Goal: Transaction & Acquisition: Purchase product/service

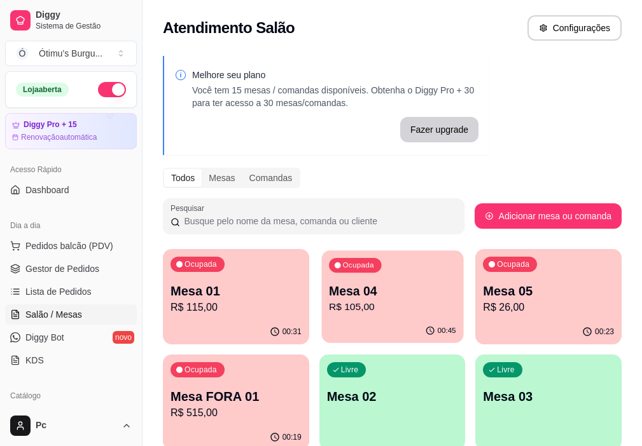
click at [329, 302] on p "R$ 105,00" at bounding box center [392, 307] width 127 height 15
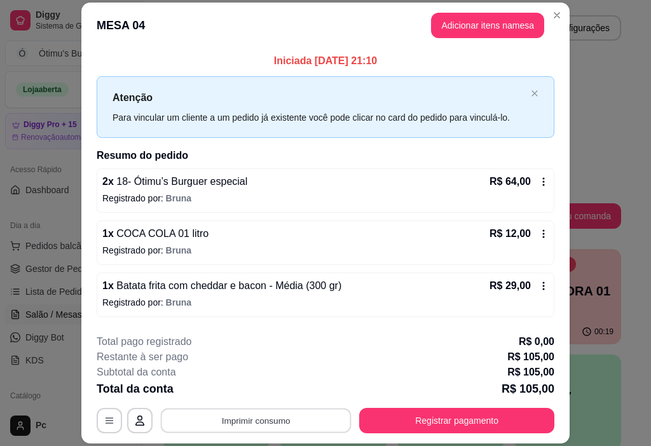
click at [253, 417] on button "Imprimir consumo" at bounding box center [256, 421] width 191 height 25
click at [259, 394] on button "IMPRESSORA" at bounding box center [256, 392] width 92 height 20
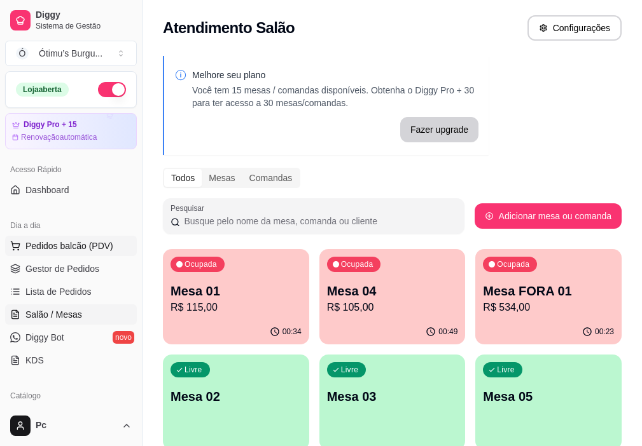
click at [97, 238] on button "Pedidos balcão (PDV)" at bounding box center [71, 246] width 132 height 20
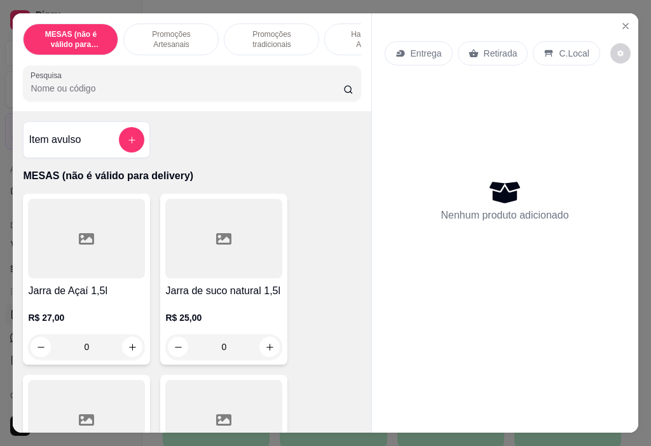
click at [294, 63] on div "MESAS (não é válido para delivery) Promoções Artesanais Promoções tradicionais …" at bounding box center [192, 62] width 358 height 98
click at [297, 62] on div "MESAS (não é válido para delivery) Promoções Artesanais Promoções tradicionais …" at bounding box center [192, 62] width 358 height 98
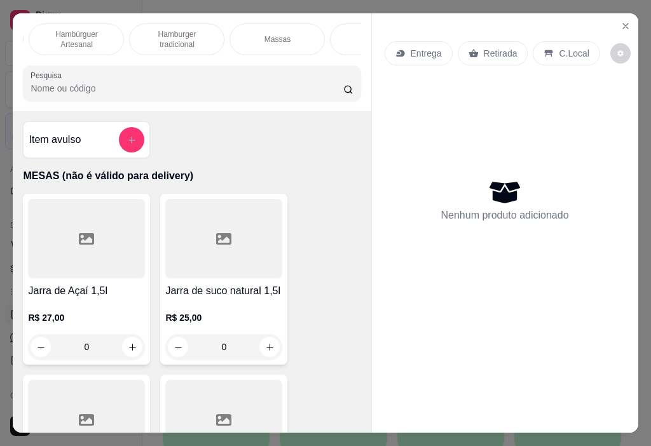
click at [303, 50] on div "Massas" at bounding box center [277, 40] width 95 height 32
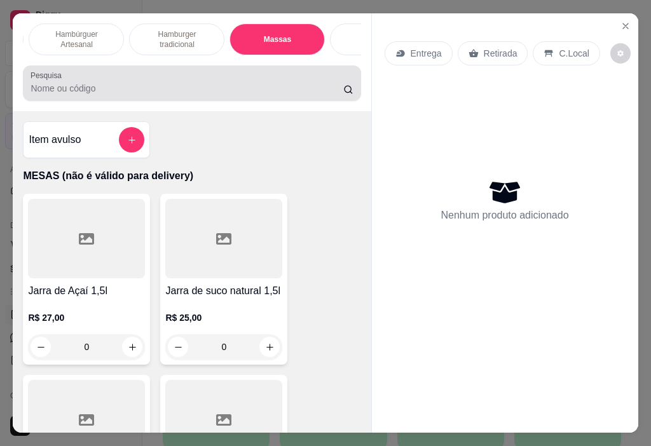
scroll to position [32, 0]
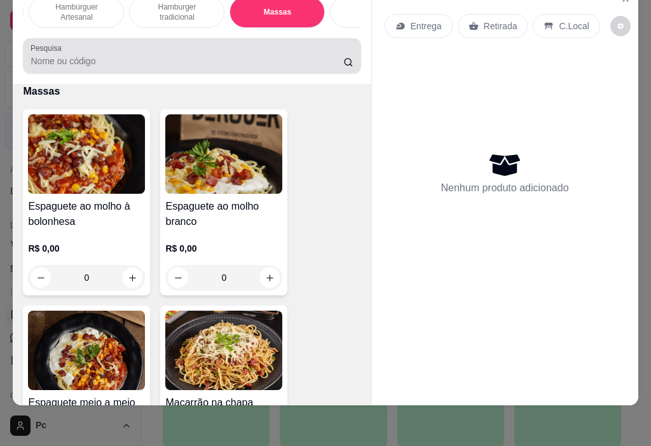
click at [301, 55] on input "Pesquisa" at bounding box center [187, 61] width 313 height 13
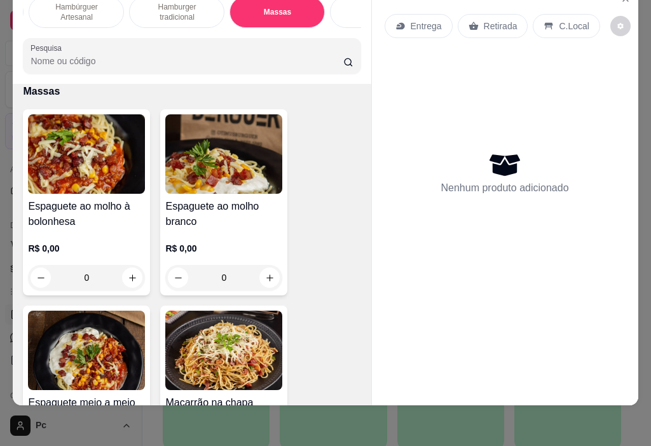
scroll to position [0, 0]
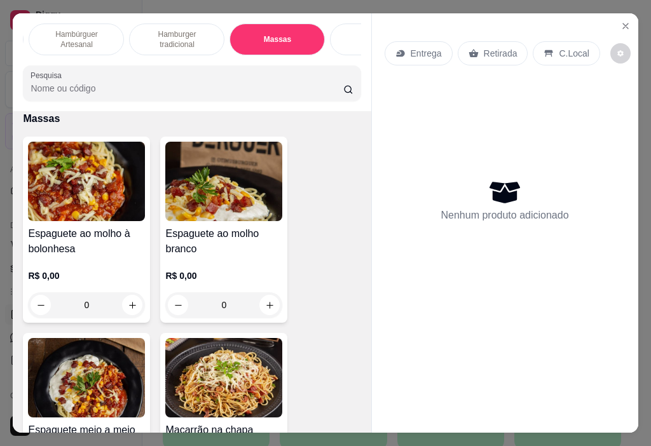
click at [294, 60] on div "MESAS (não é válido para delivery) Promoções Artesanais Promoções tradicionais …" at bounding box center [192, 62] width 358 height 98
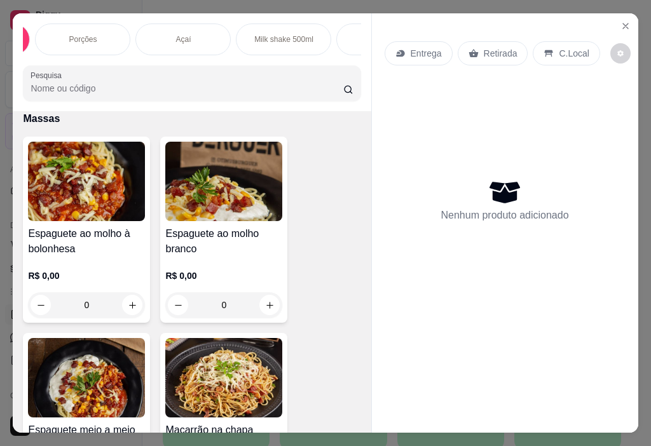
click at [181, 41] on div "Açaí" at bounding box center [182, 40] width 95 height 32
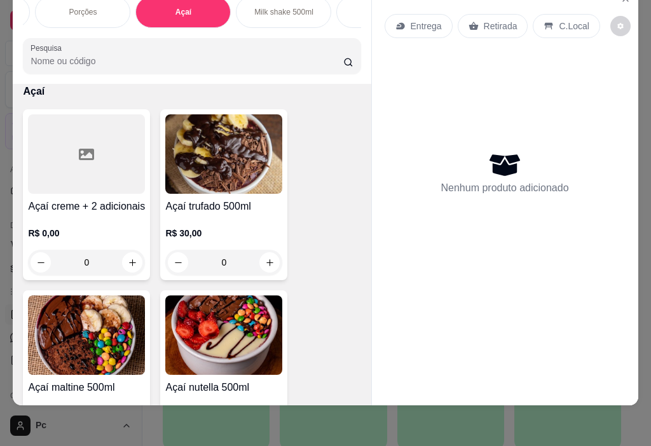
click at [83, 195] on div "Açaí creme + 2 adicionais R$ 0,00 0" at bounding box center [86, 194] width 127 height 171
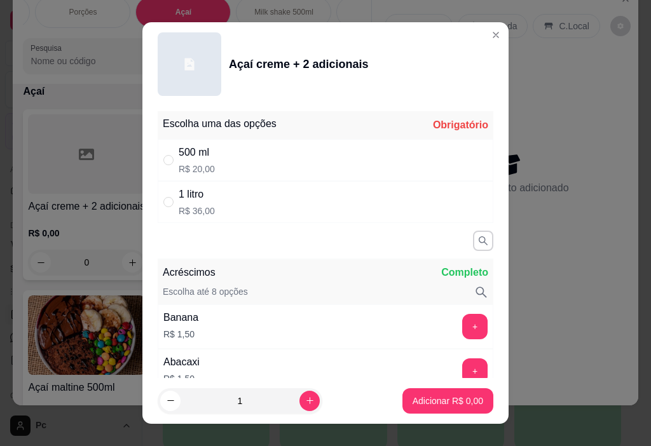
click at [207, 216] on p "R$ 36,00" at bounding box center [197, 211] width 36 height 13
radio input "true"
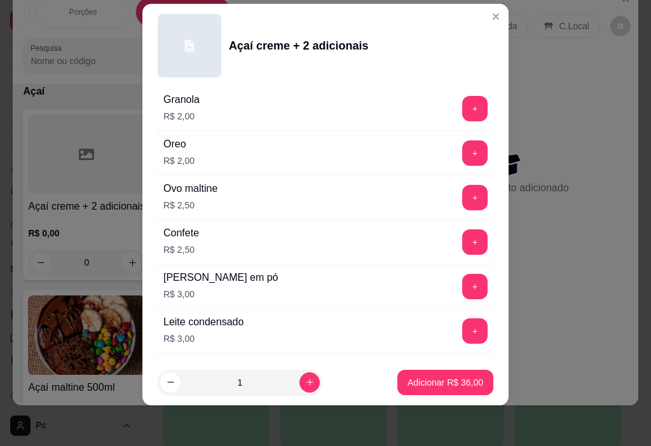
scroll to position [486, 0]
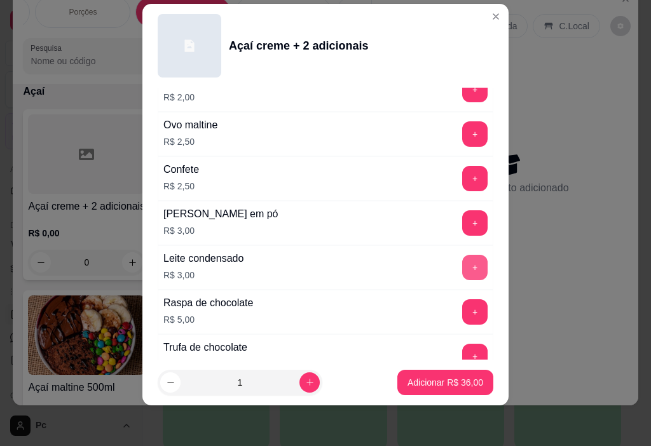
click at [462, 270] on button "+" at bounding box center [474, 267] width 25 height 25
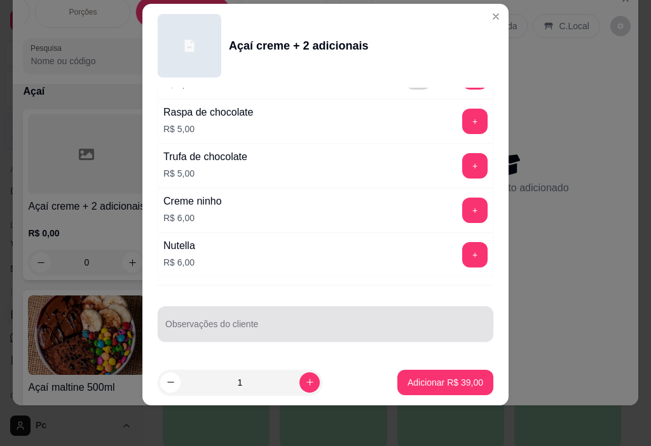
click at [230, 328] on input "Observações do cliente" at bounding box center [325, 329] width 320 height 13
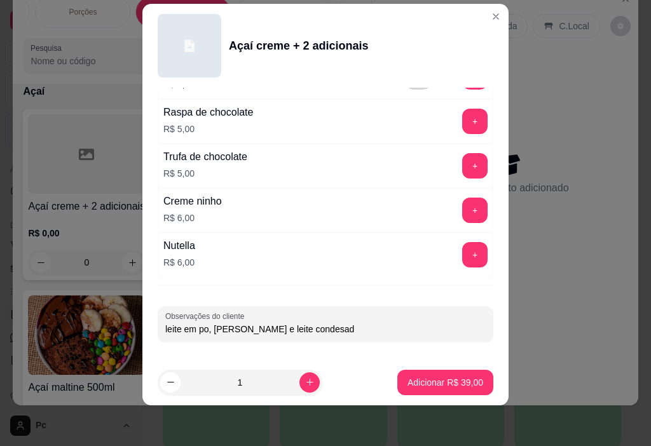
type input "leite em po, [PERSON_NAME] e leite condesado"
click at [422, 383] on p "Adicionar R$ 39,00" at bounding box center [446, 382] width 76 height 13
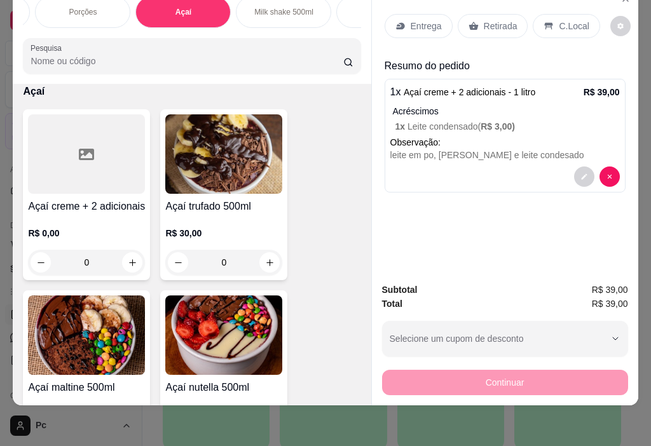
click at [472, 14] on div "Retirada" at bounding box center [493, 26] width 71 height 24
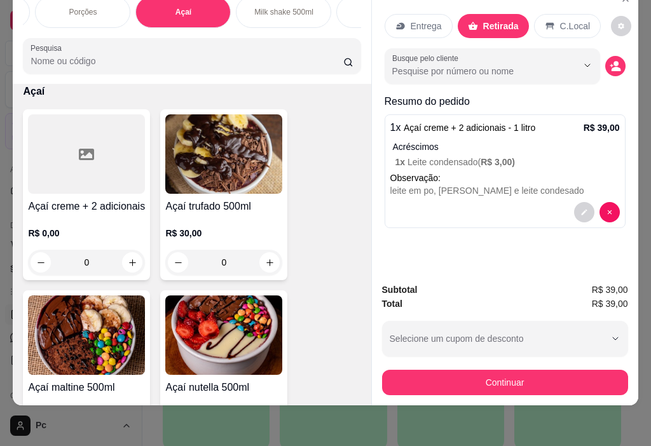
click at [476, 22] on div "Retirada" at bounding box center [493, 26] width 71 height 24
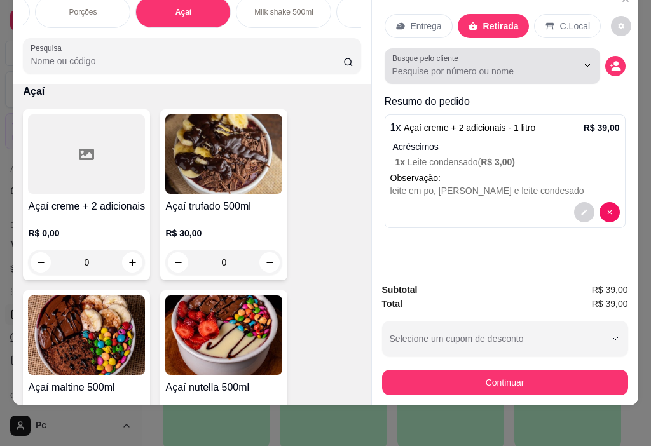
click at [416, 65] on input "Busque pelo cliente" at bounding box center [474, 71] width 165 height 13
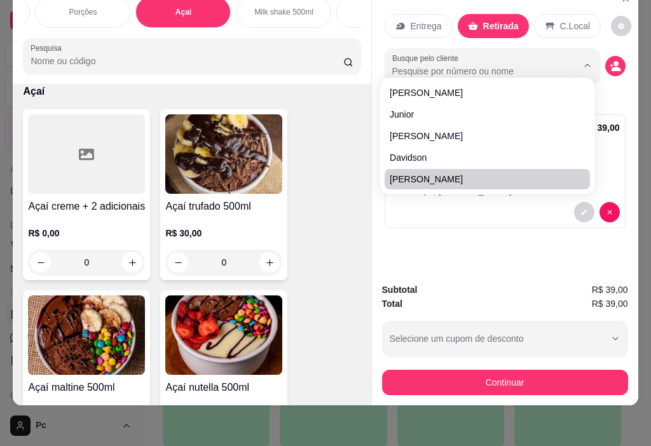
click at [418, 247] on div "Entrega Retirada C.Local Busque pelo cliente Resumo do pedido 1 x Açaí creme + …" at bounding box center [505, 129] width 266 height 287
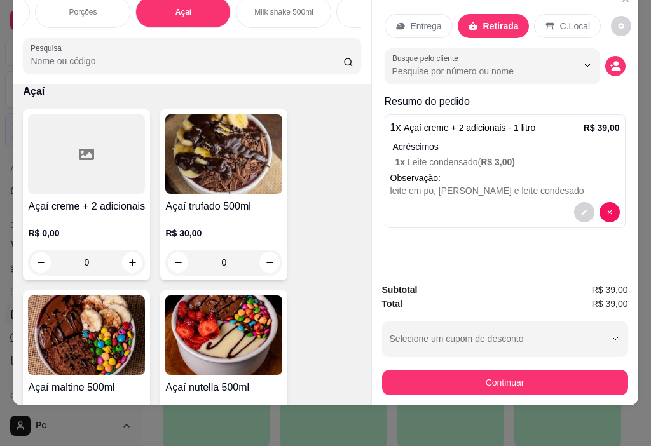
click at [425, 65] on input "Busque pelo cliente" at bounding box center [474, 71] width 165 height 13
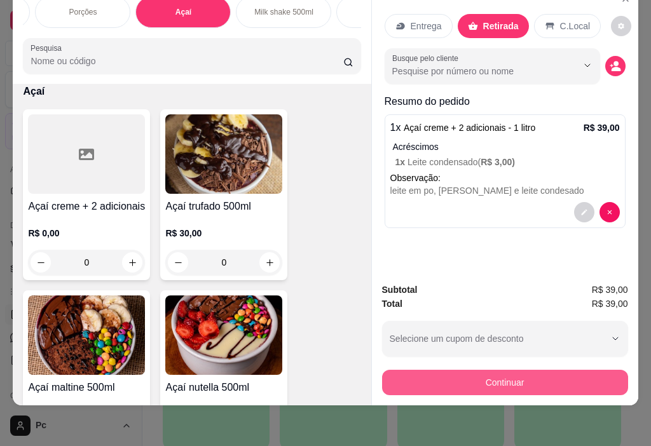
click at [435, 373] on button "Continuar" at bounding box center [505, 382] width 246 height 25
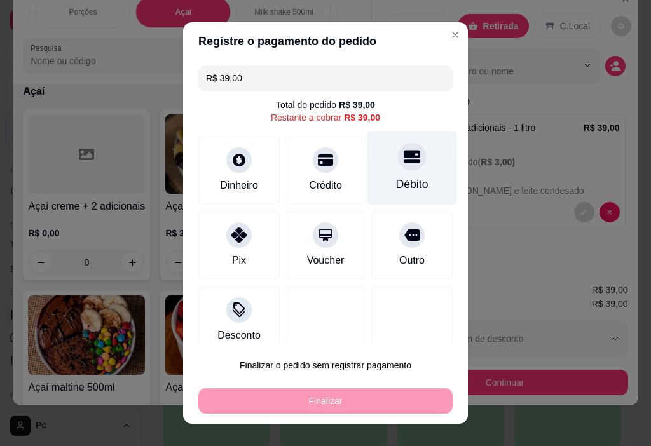
click at [399, 177] on div "Débito" at bounding box center [412, 184] width 32 height 17
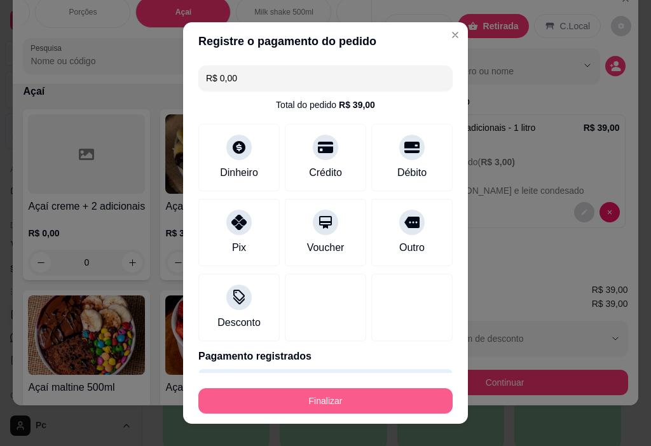
click at [381, 402] on button "Finalizar" at bounding box center [325, 401] width 254 height 25
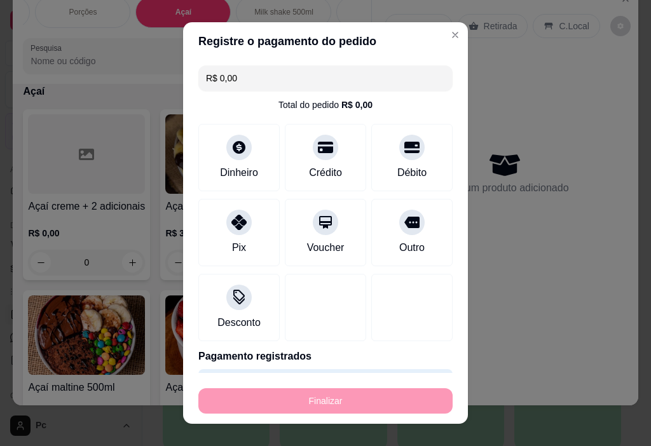
type input "-R$ 39,00"
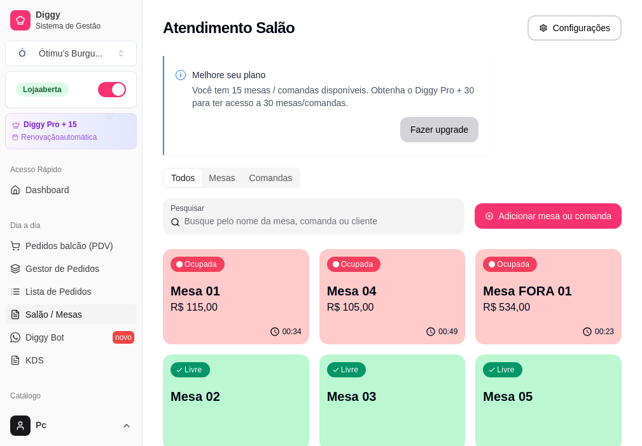
click at [327, 302] on p "R$ 105,00" at bounding box center [392, 307] width 131 height 15
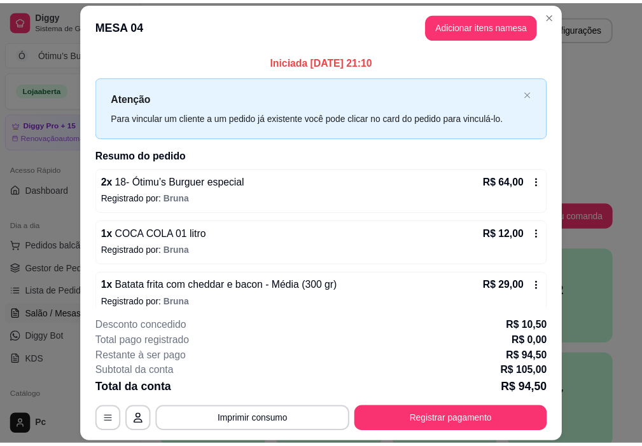
scroll to position [85, 0]
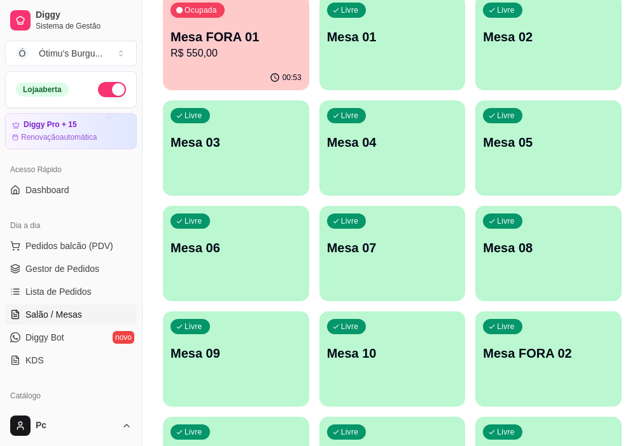
scroll to position [266, 0]
